Goal: Task Accomplishment & Management: Manage account settings

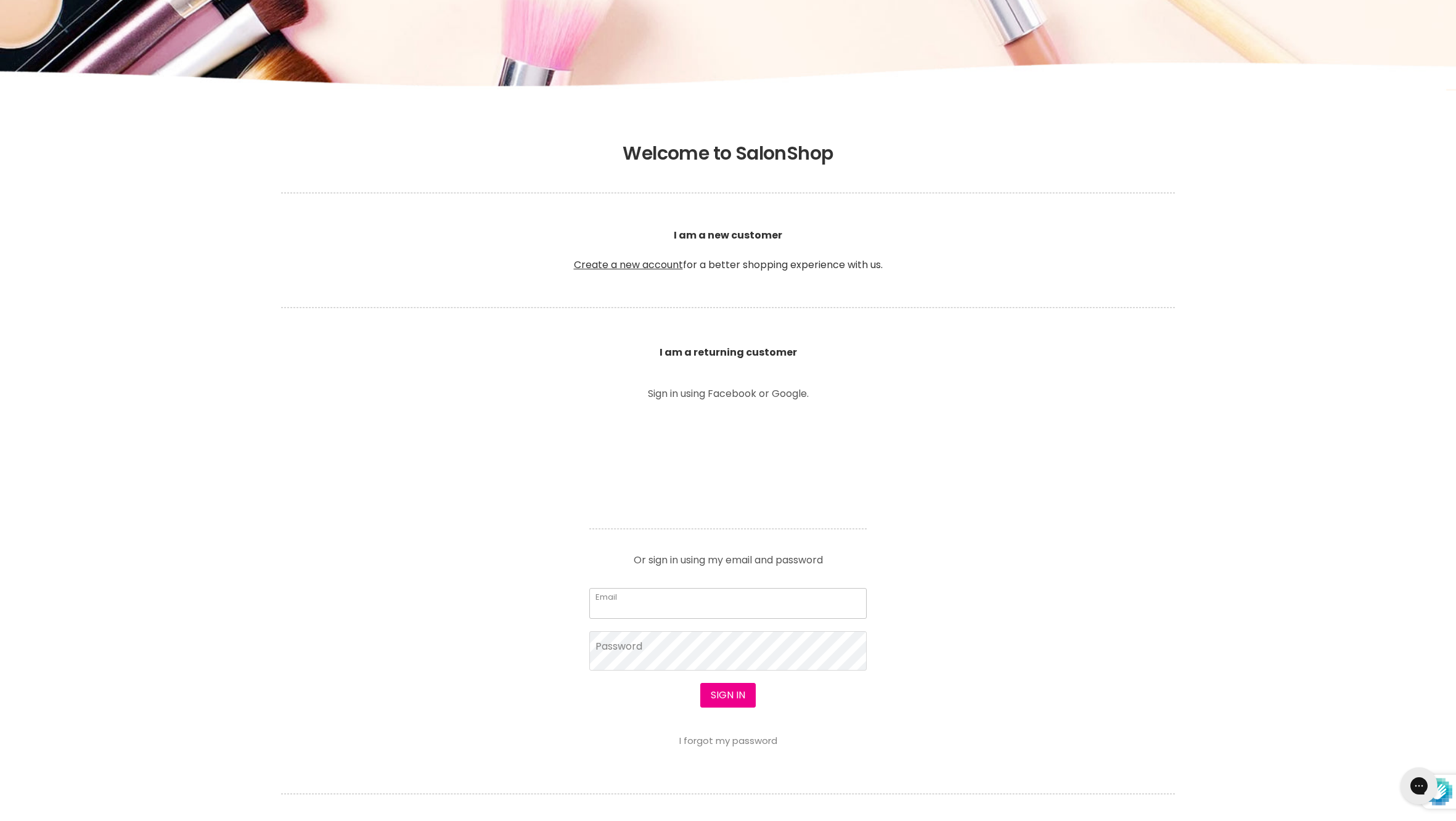
type input "aveenosummer@gmail.com"
click at [728, 708] on button "Sign in" at bounding box center [728, 695] width 56 height 25
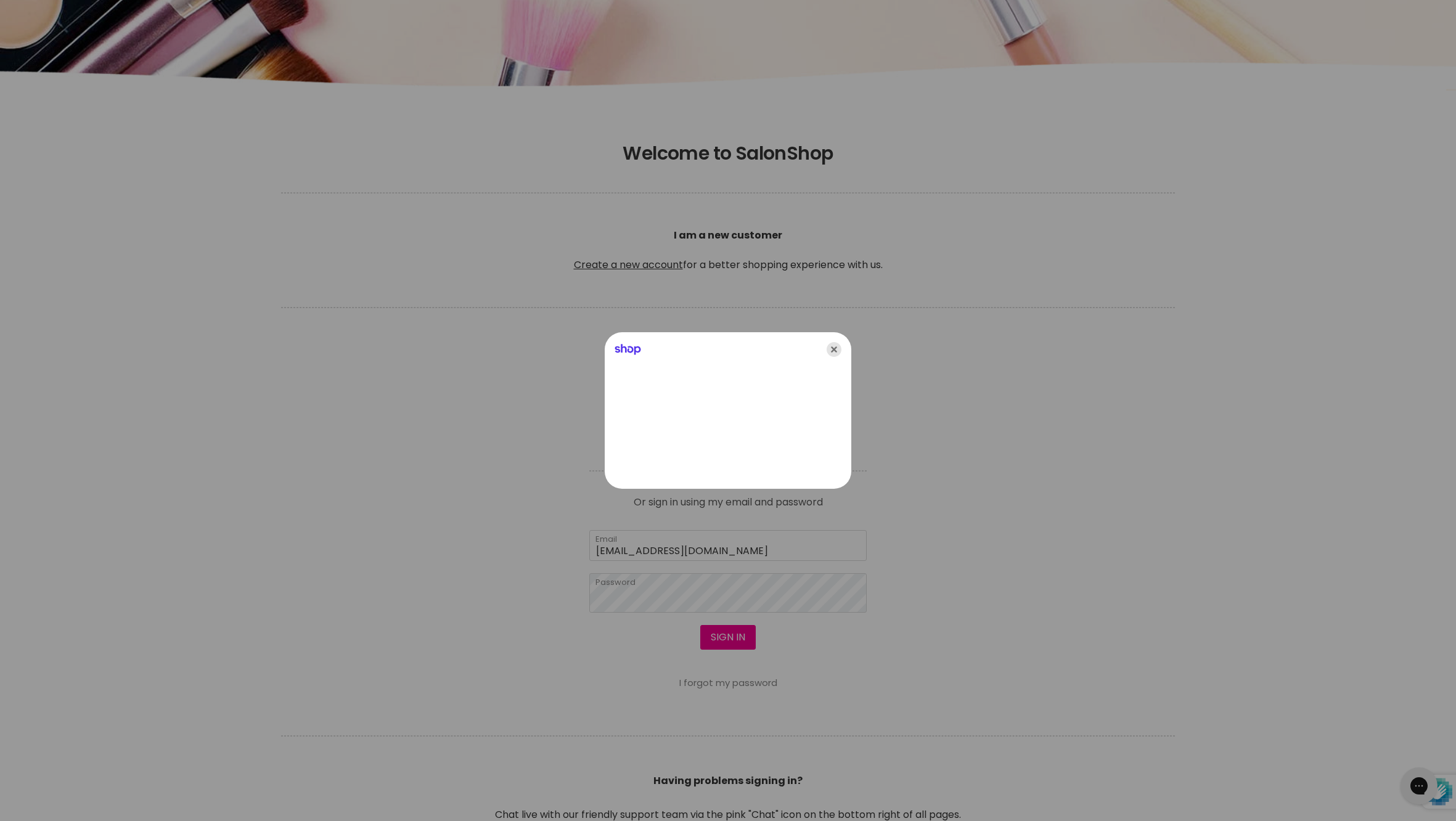
click at [837, 344] on icon "Close" at bounding box center [834, 349] width 15 height 15
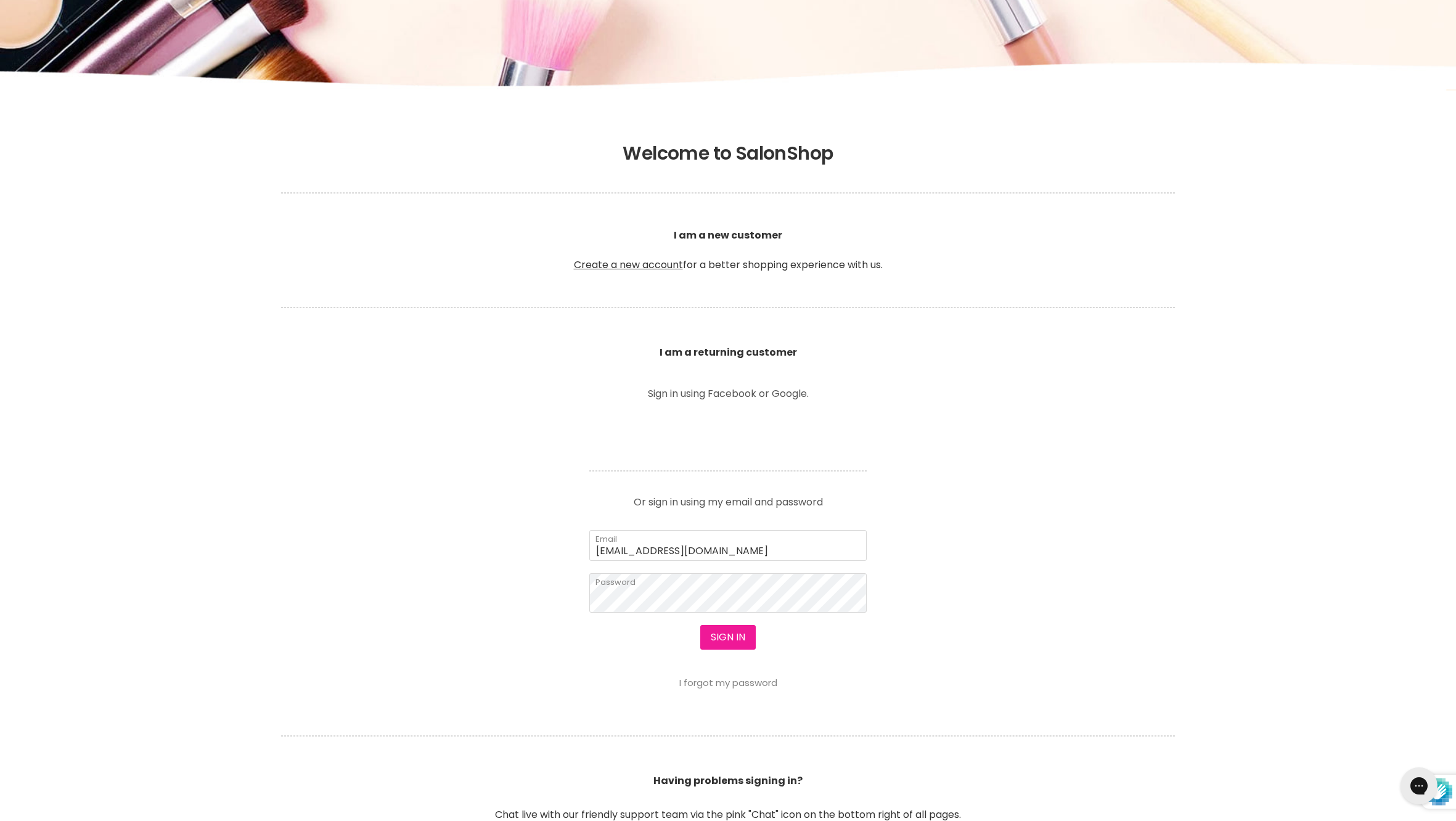
click at [747, 650] on button "Sign in" at bounding box center [728, 638] width 56 height 25
click at [748, 650] on button "Sign in" at bounding box center [728, 638] width 56 height 25
click at [746, 650] on button "Sign in" at bounding box center [728, 638] width 56 height 25
click at [737, 650] on button "Sign in" at bounding box center [728, 638] width 56 height 25
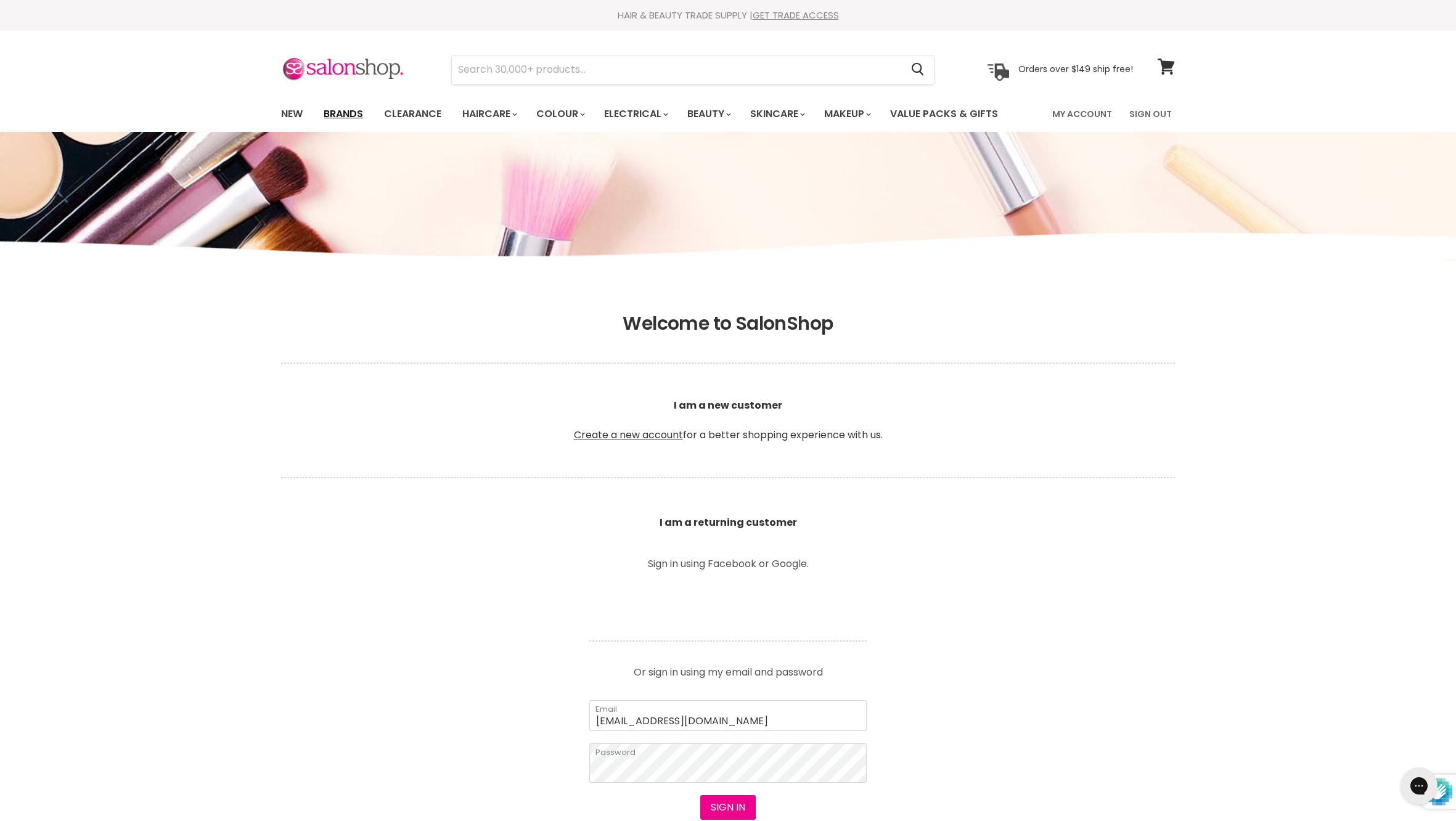
click at [355, 118] on link "Brands" at bounding box center [344, 114] width 58 height 26
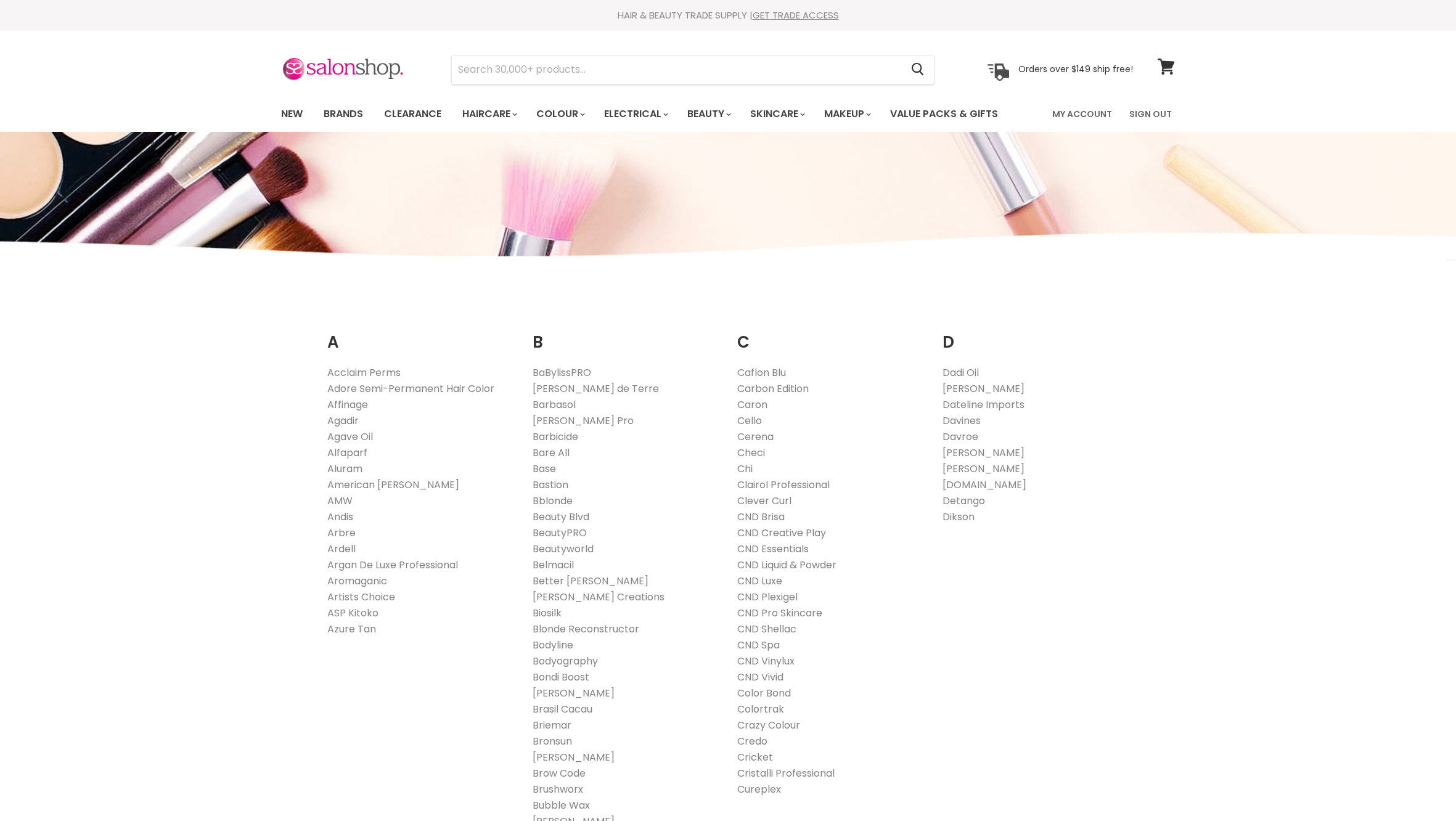
scroll to position [1023, 0]
